Goal: Check status

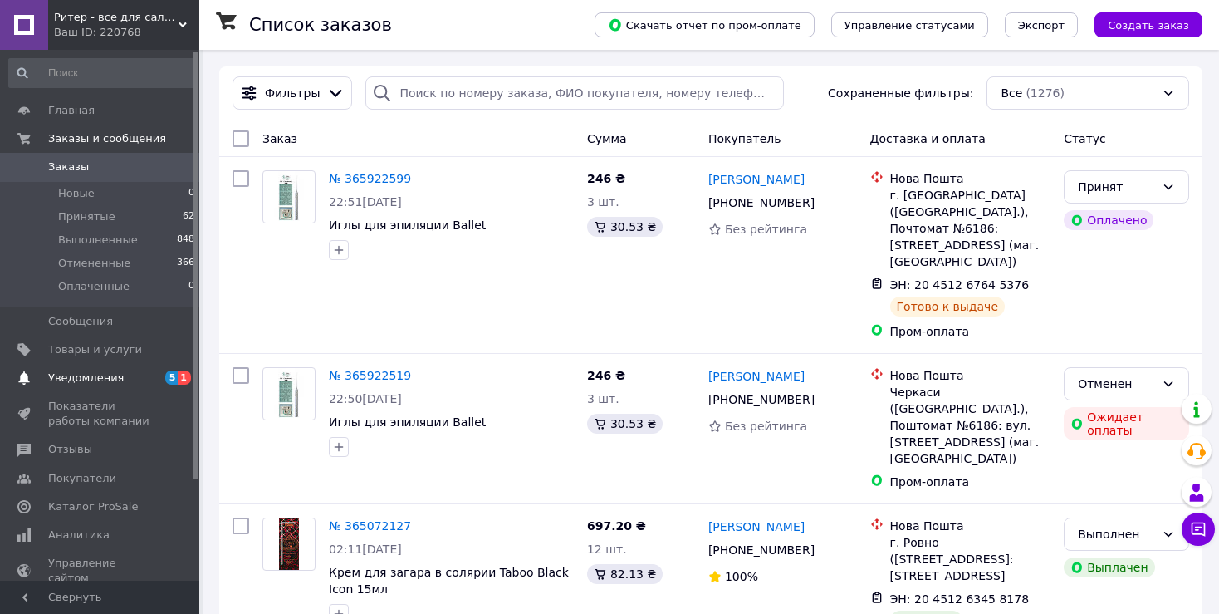
click at [116, 385] on span "Уведомления" at bounding box center [100, 377] width 105 height 15
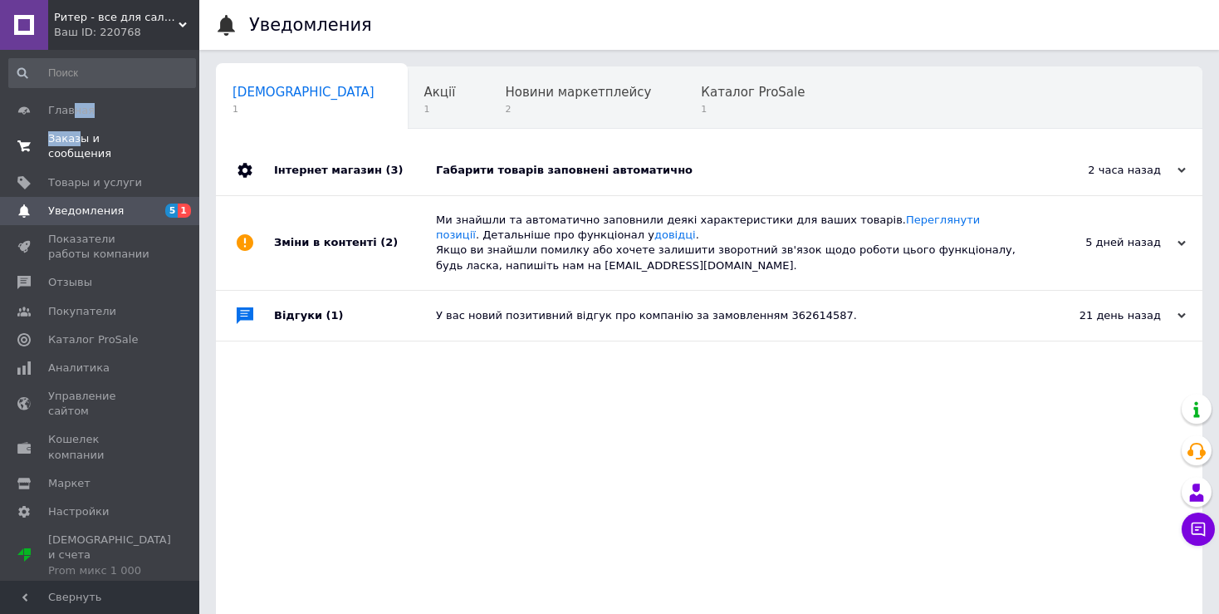
drag, startPoint x: 69, startPoint y: 112, endPoint x: 76, endPoint y: 140, distance: 28.2
click at [76, 140] on span "Заказы и сообщения" at bounding box center [100, 146] width 105 height 30
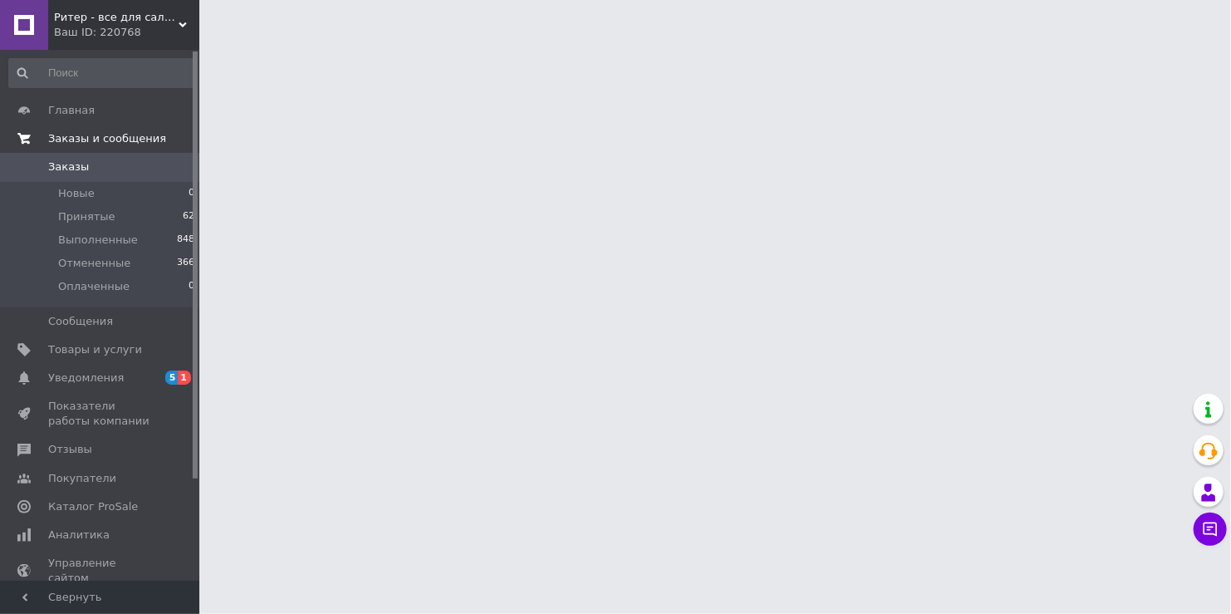
click at [130, 140] on span "Заказы и сообщения" at bounding box center [107, 138] width 118 height 15
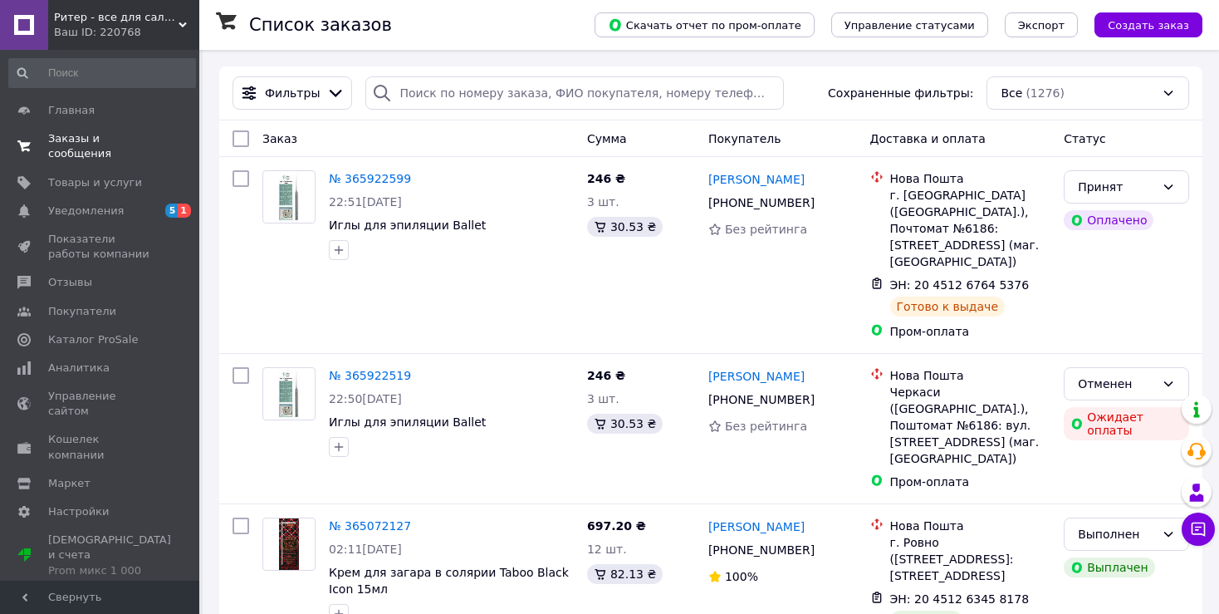
click at [99, 143] on span "Заказы и сообщения" at bounding box center [100, 146] width 105 height 30
